Goal: Manage account settings

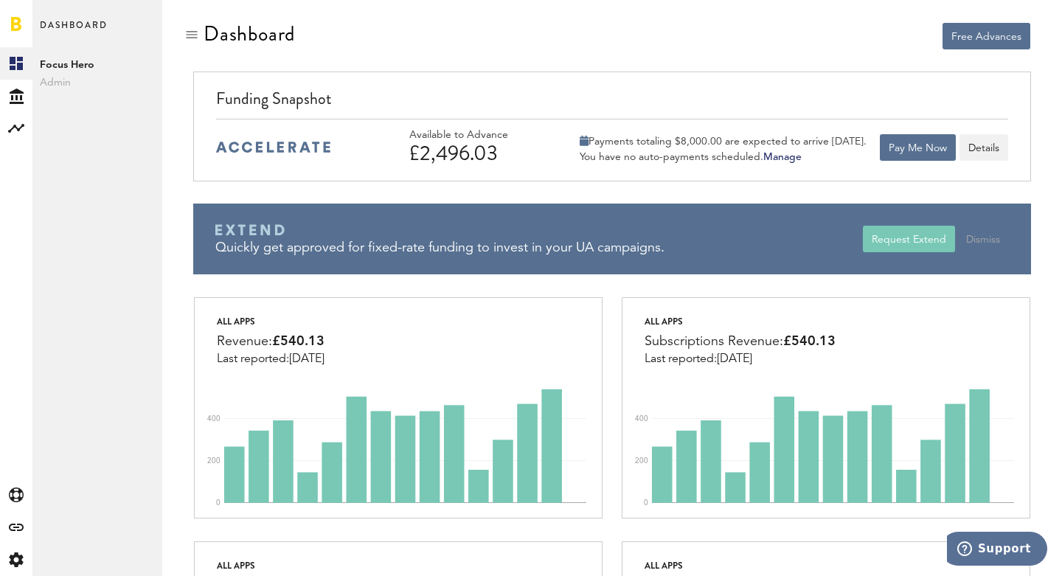
click at [783, 151] on div "You have no auto-payments scheduled. [GEOGRAPHIC_DATA]" at bounding box center [723, 156] width 287 height 13
click at [783, 153] on link "Manage" at bounding box center [783, 157] width 38 height 10
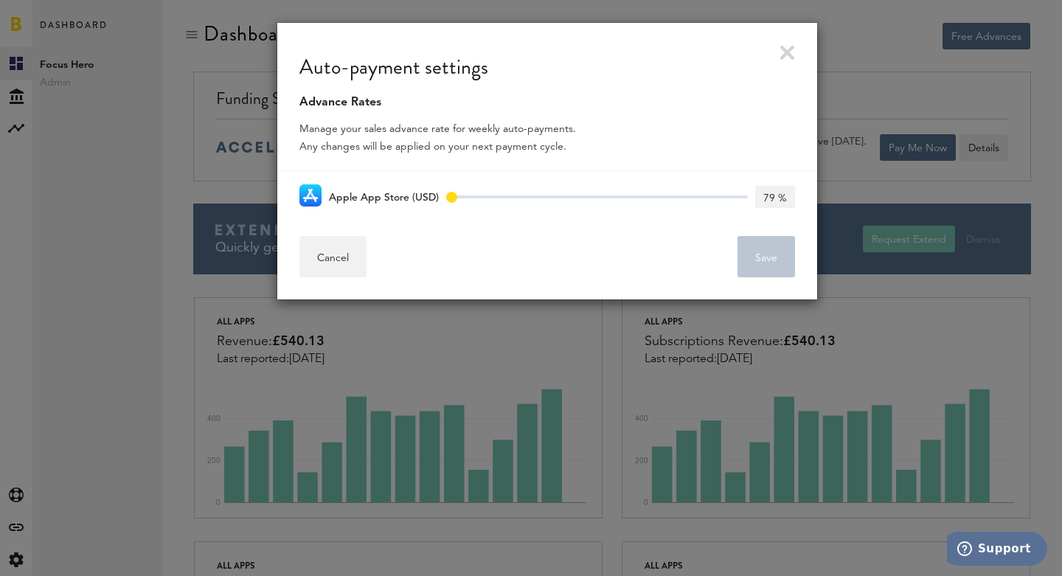
type input "85 %"
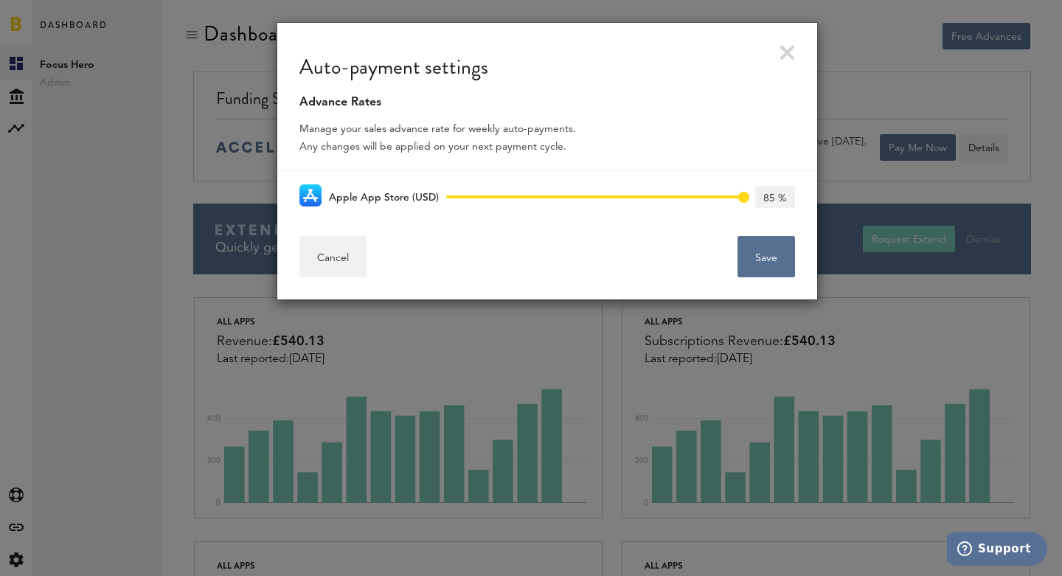
drag, startPoint x: 450, startPoint y: 195, endPoint x: 918, endPoint y: 257, distance: 472.5
click at [918, 257] on div "Auto-payment settings Advance Rates Manage your sales advance rate for weekly a…" at bounding box center [547, 288] width 1030 height 576
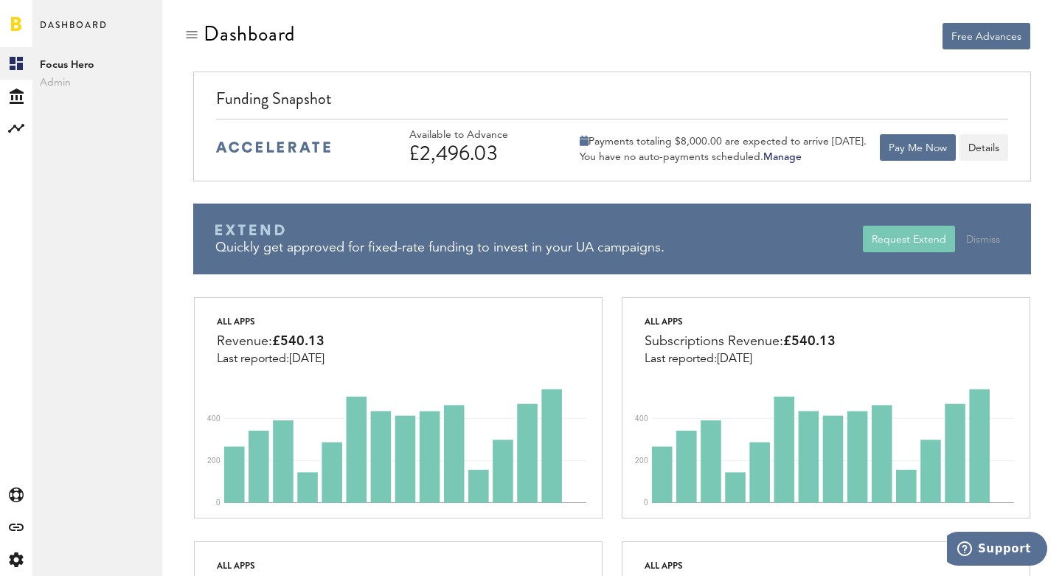
click at [779, 158] on link "Manage" at bounding box center [783, 157] width 38 height 10
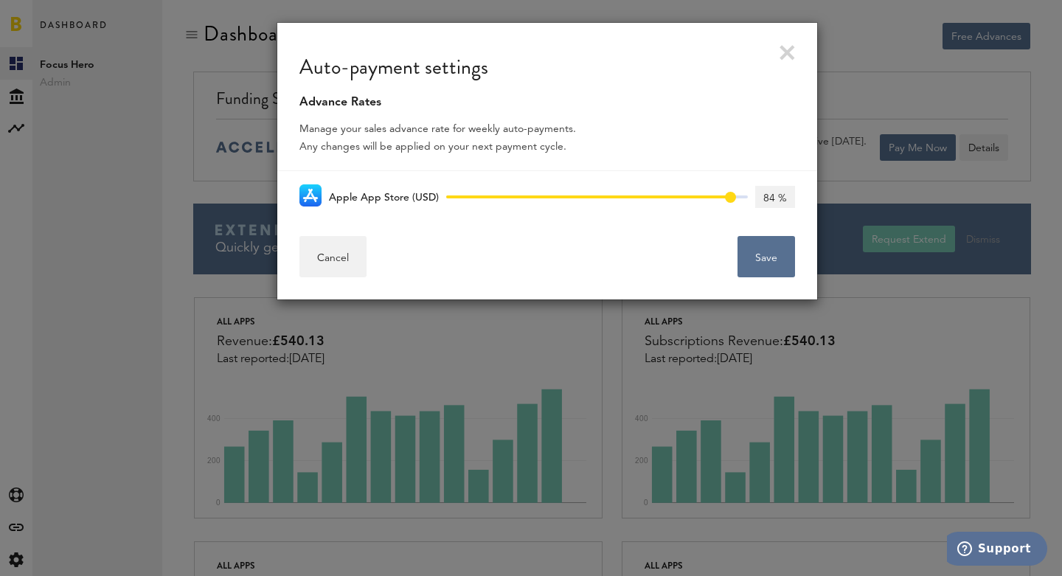
type input "85 %"
drag, startPoint x: 444, startPoint y: 199, endPoint x: 761, endPoint y: 208, distance: 316.6
click at [761, 208] on div "0% 85% 85% 85 %" at bounding box center [617, 196] width 356 height 35
click at [778, 260] on button "Save" at bounding box center [767, 256] width 58 height 41
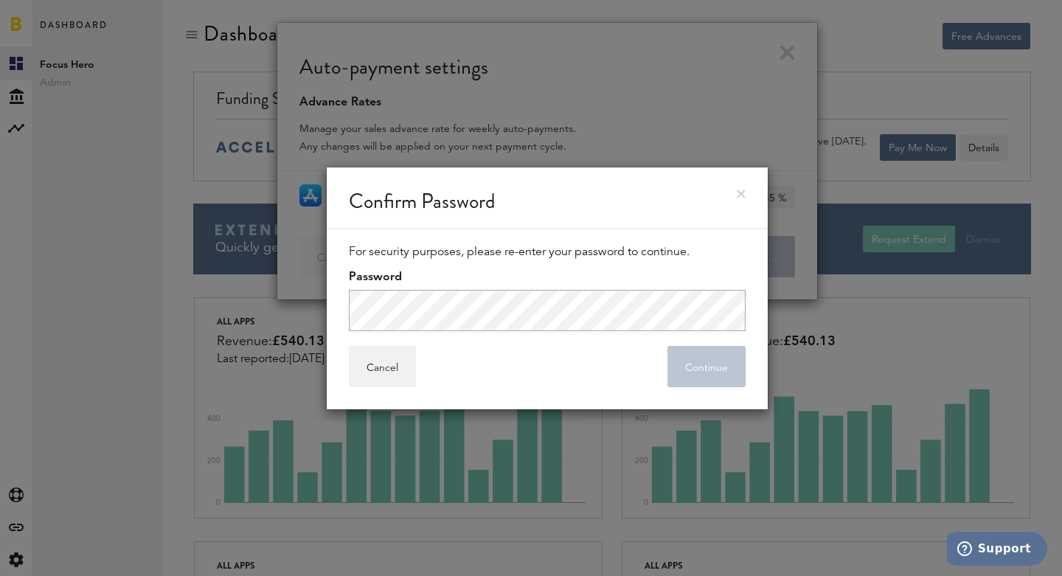
click at [349, 331] on div at bounding box center [349, 331] width 0 height 0
click at [708, 359] on button "Continue" at bounding box center [707, 366] width 78 height 41
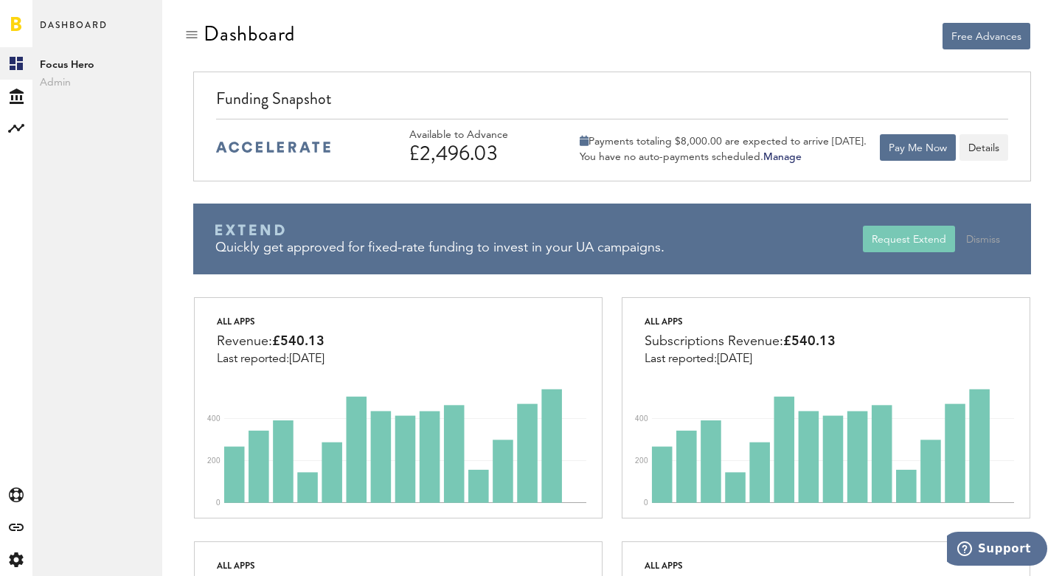
click at [781, 153] on link "Manage" at bounding box center [783, 157] width 38 height 10
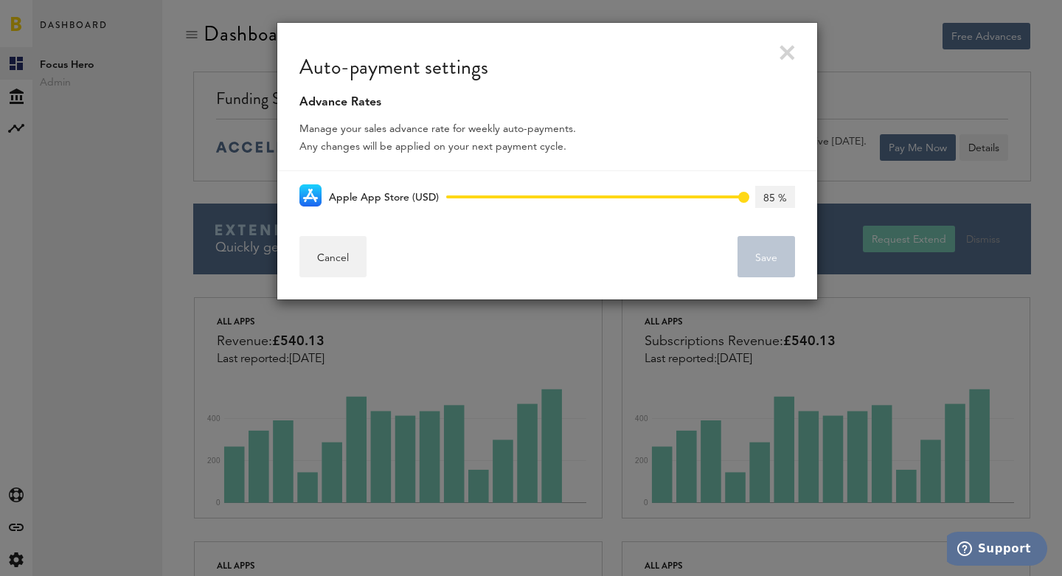
click at [787, 51] on link at bounding box center [787, 52] width 15 height 15
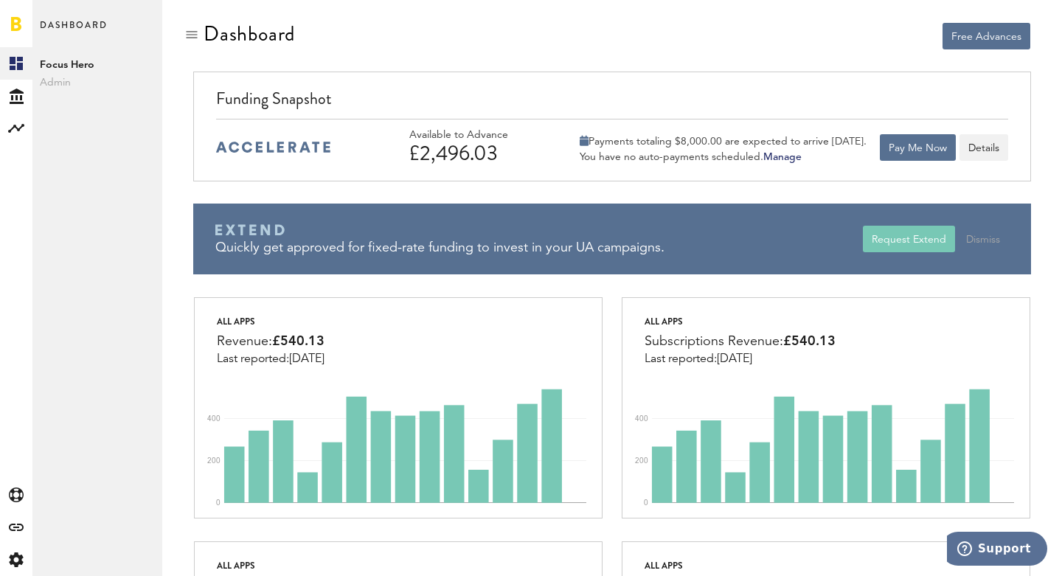
click at [574, 104] on div "Funding Snapshot" at bounding box center [612, 103] width 793 height 32
click at [16, 97] on icon at bounding box center [17, 96] width 14 height 15
click at [21, 129] on rect at bounding box center [16, 129] width 18 height 18
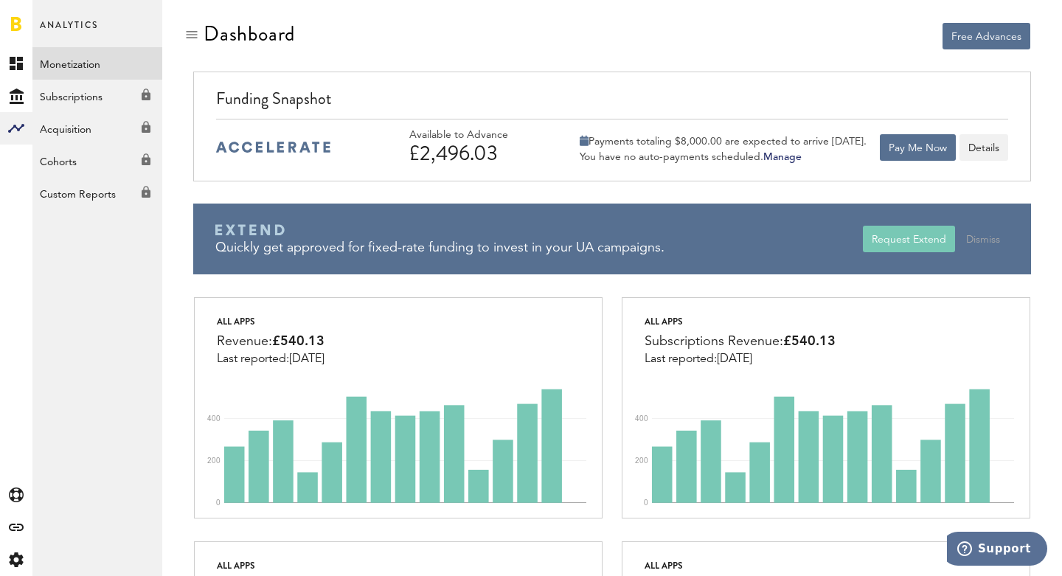
click at [75, 59] on link "Monetization" at bounding box center [97, 63] width 130 height 32
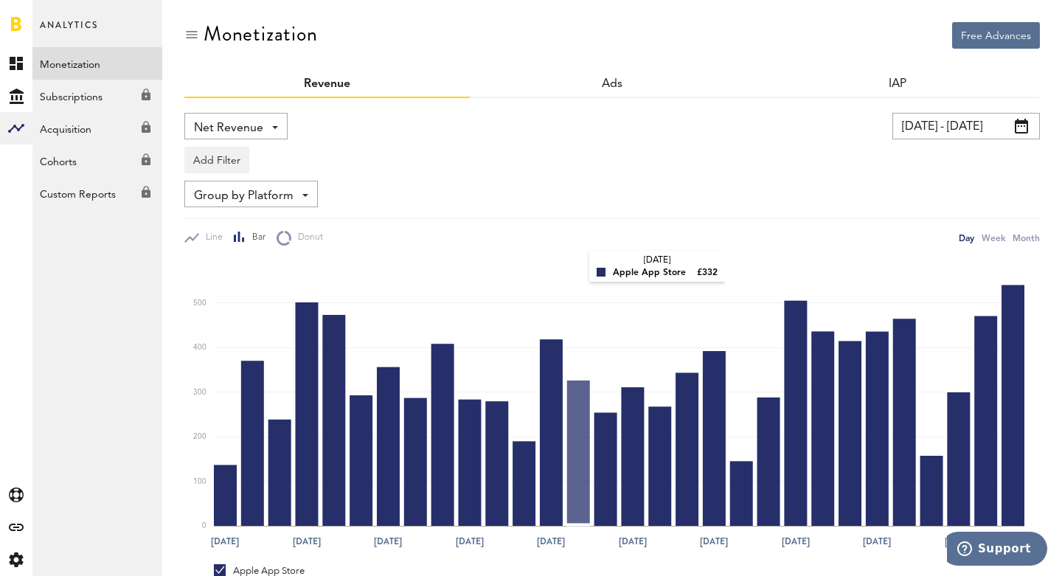
scroll to position [176, 0]
